Goal: Download file/media

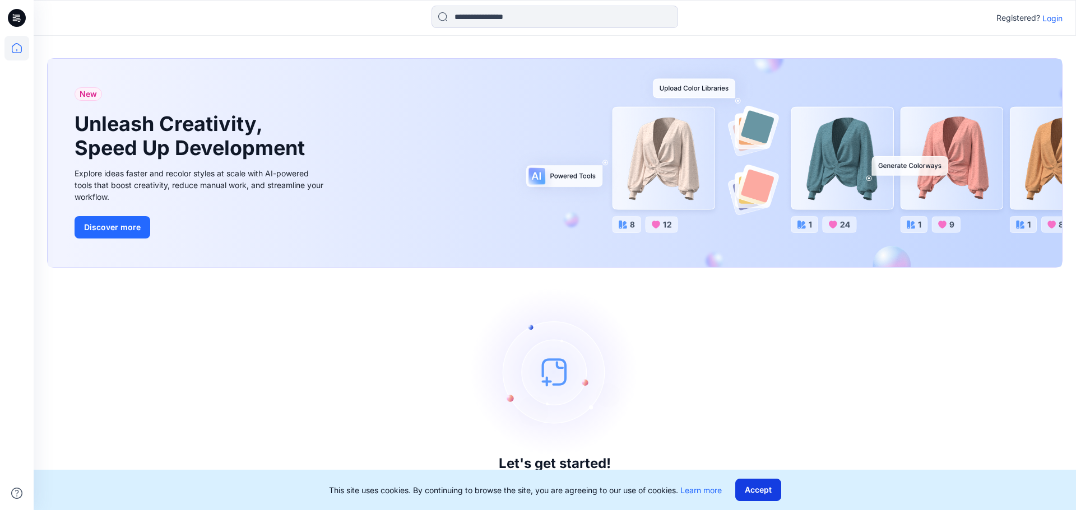
click at [750, 492] on button "Accept" at bounding box center [758, 490] width 46 height 22
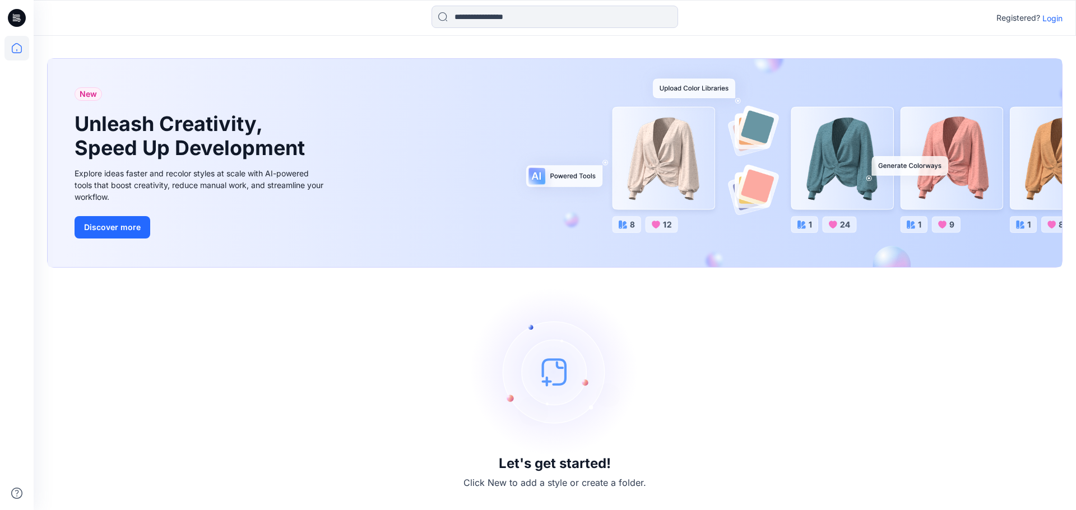
click at [1047, 16] on p "Login" at bounding box center [1052, 18] width 20 height 12
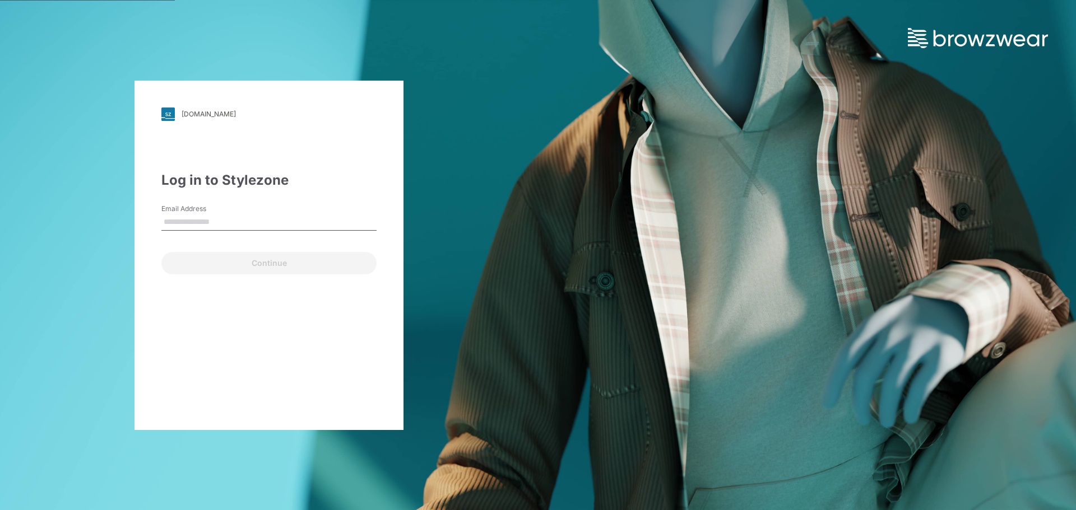
type input "**********"
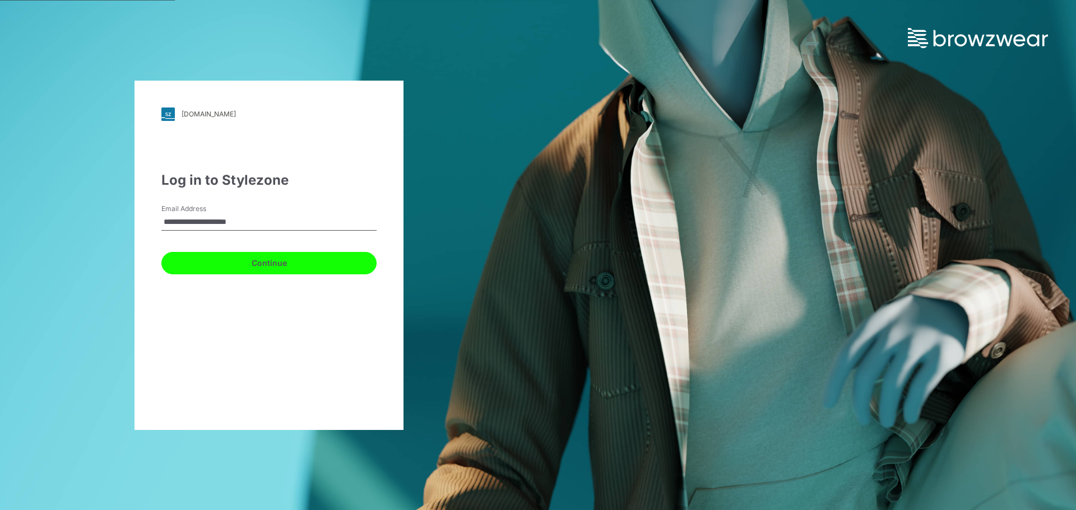
click at [239, 262] on button "Continue" at bounding box center [268, 263] width 215 height 22
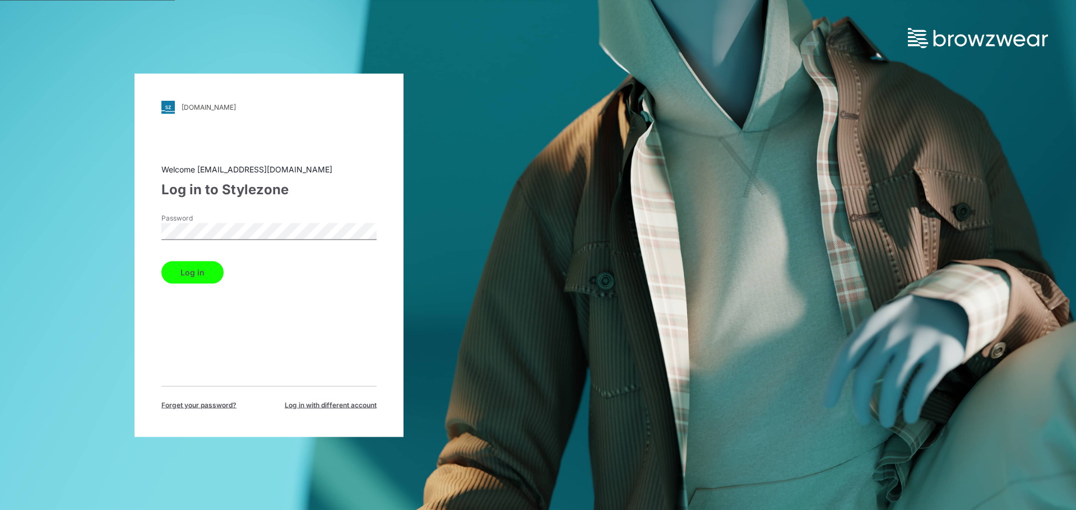
click at [202, 272] on button "Log in" at bounding box center [192, 272] width 62 height 22
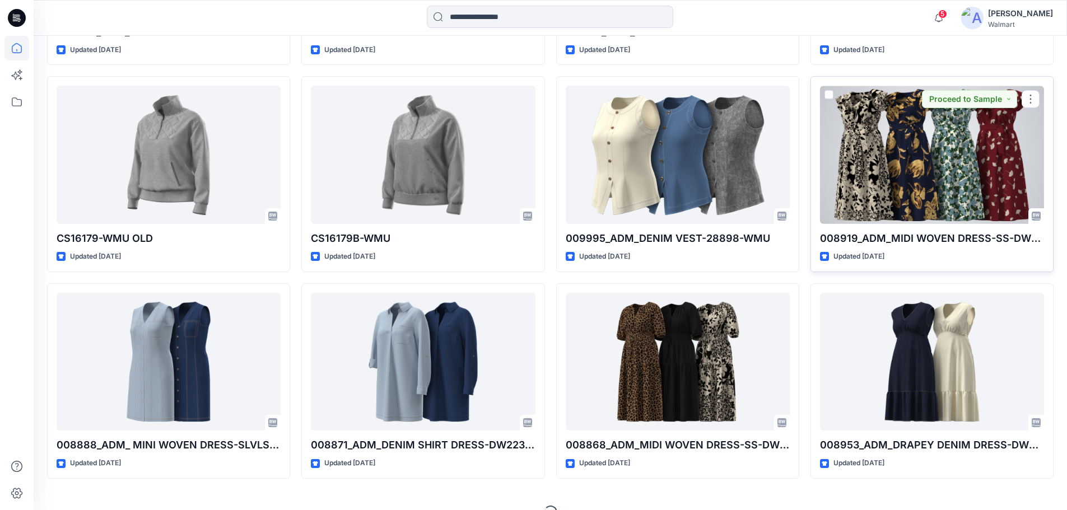
scroll to position [6124, 0]
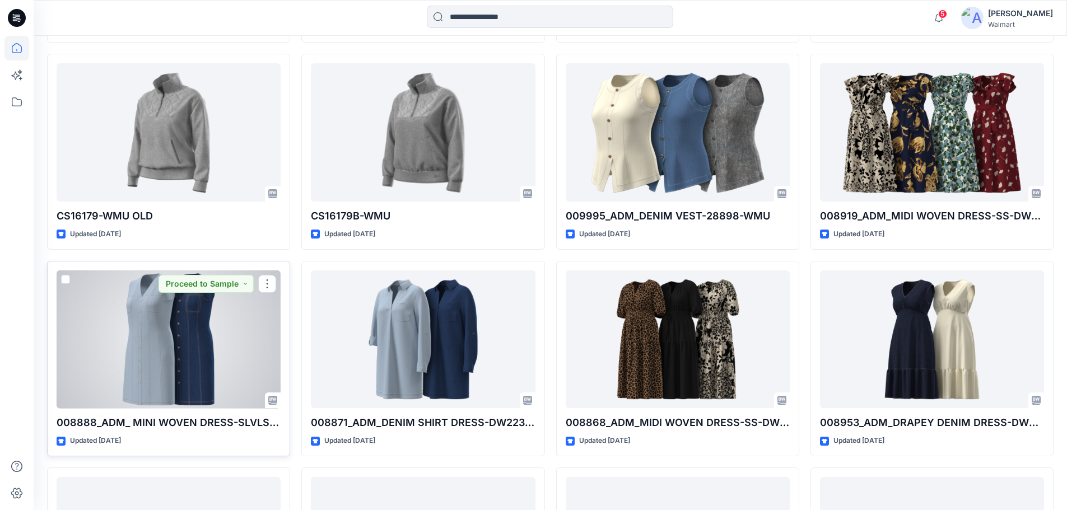
click at [231, 371] on div at bounding box center [169, 340] width 224 height 138
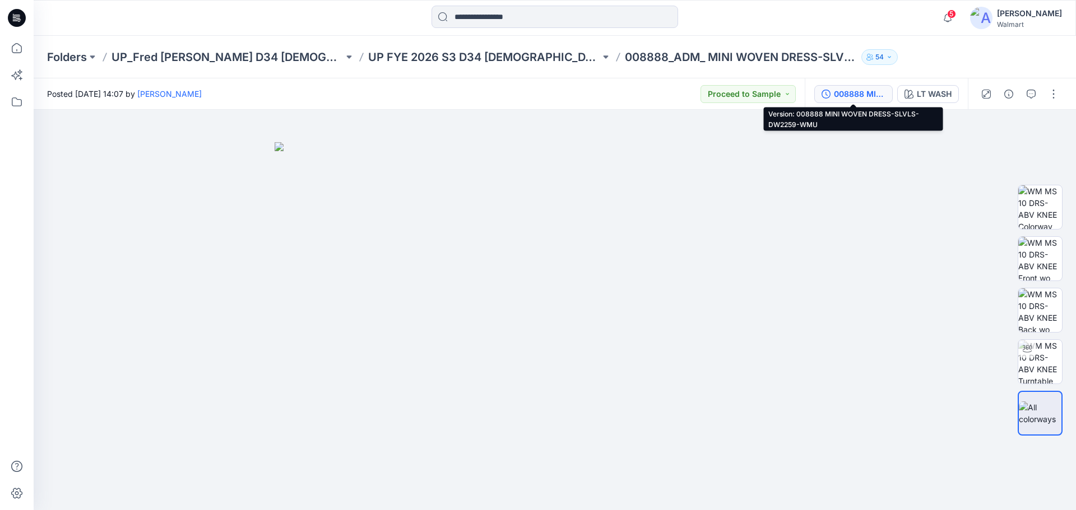
click at [852, 92] on div "008888 MINI WOVEN DRESS-SLVLS-DW2259-WMU" at bounding box center [860, 94] width 52 height 12
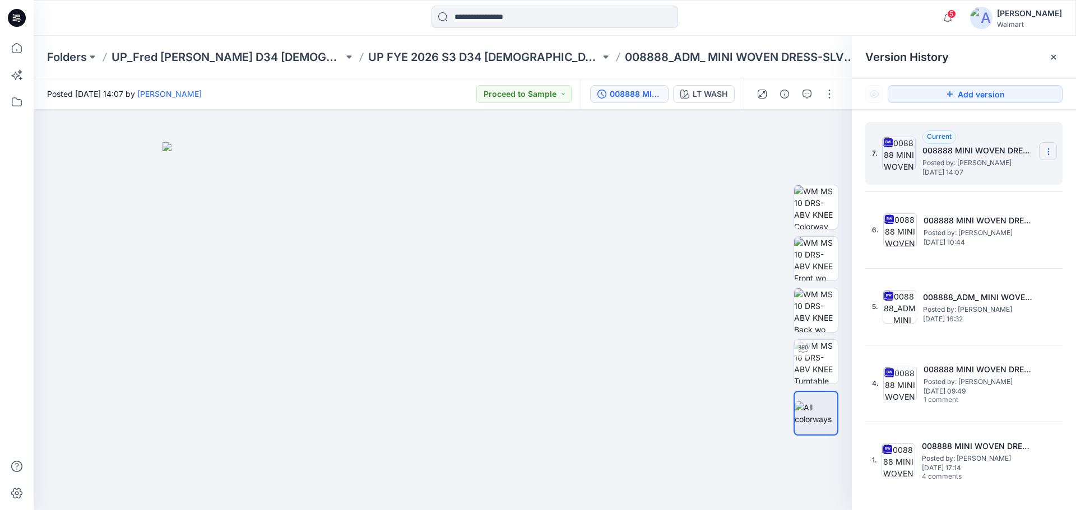
click at [1052, 153] on icon at bounding box center [1048, 151] width 9 height 9
click at [988, 174] on span "Download Source BW File" at bounding box center [992, 173] width 94 height 13
